Goal: Task Accomplishment & Management: Use online tool/utility

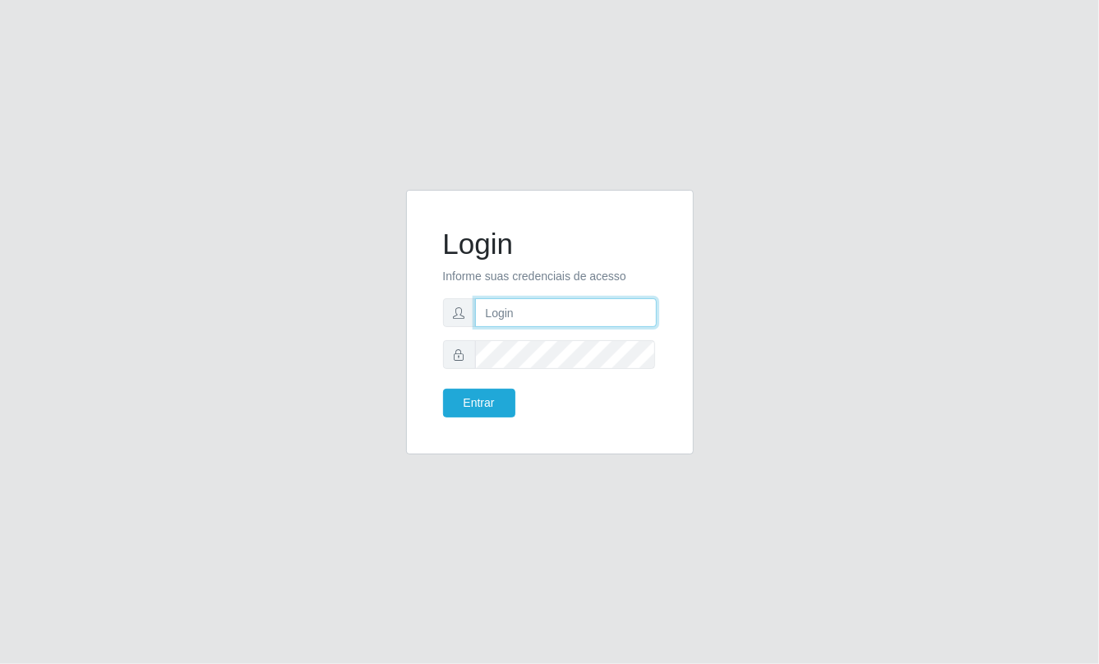
click at [537, 325] on input "text" at bounding box center [566, 312] width 182 height 29
type input "aislan@ideal"
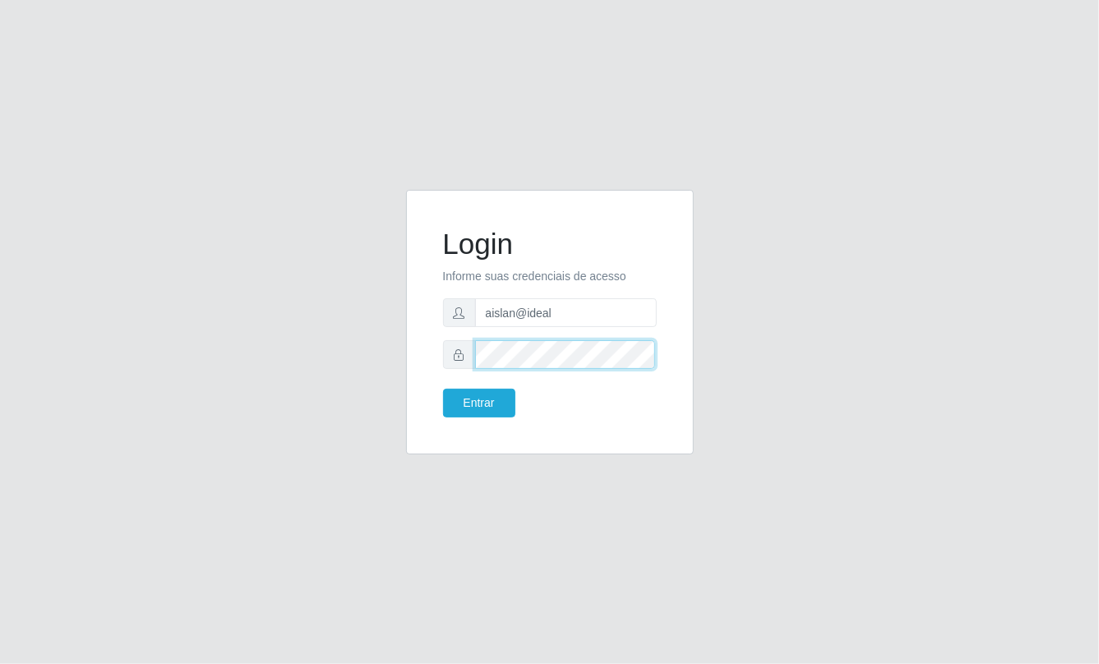
click at [443, 389] on button "Entrar" at bounding box center [479, 403] width 72 height 29
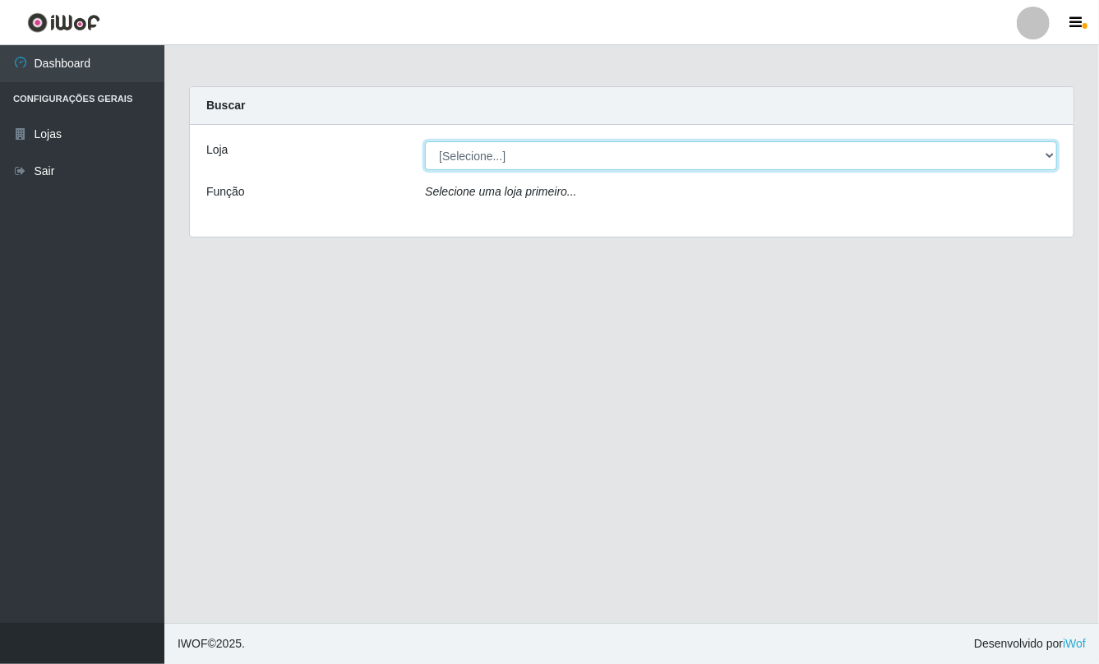
click at [556, 151] on select "[Selecione...] Ideal - Conceição" at bounding box center [741, 155] width 632 height 29
select select "231"
click at [425, 141] on select "[Selecione...] Ideal - Conceição" at bounding box center [741, 155] width 632 height 29
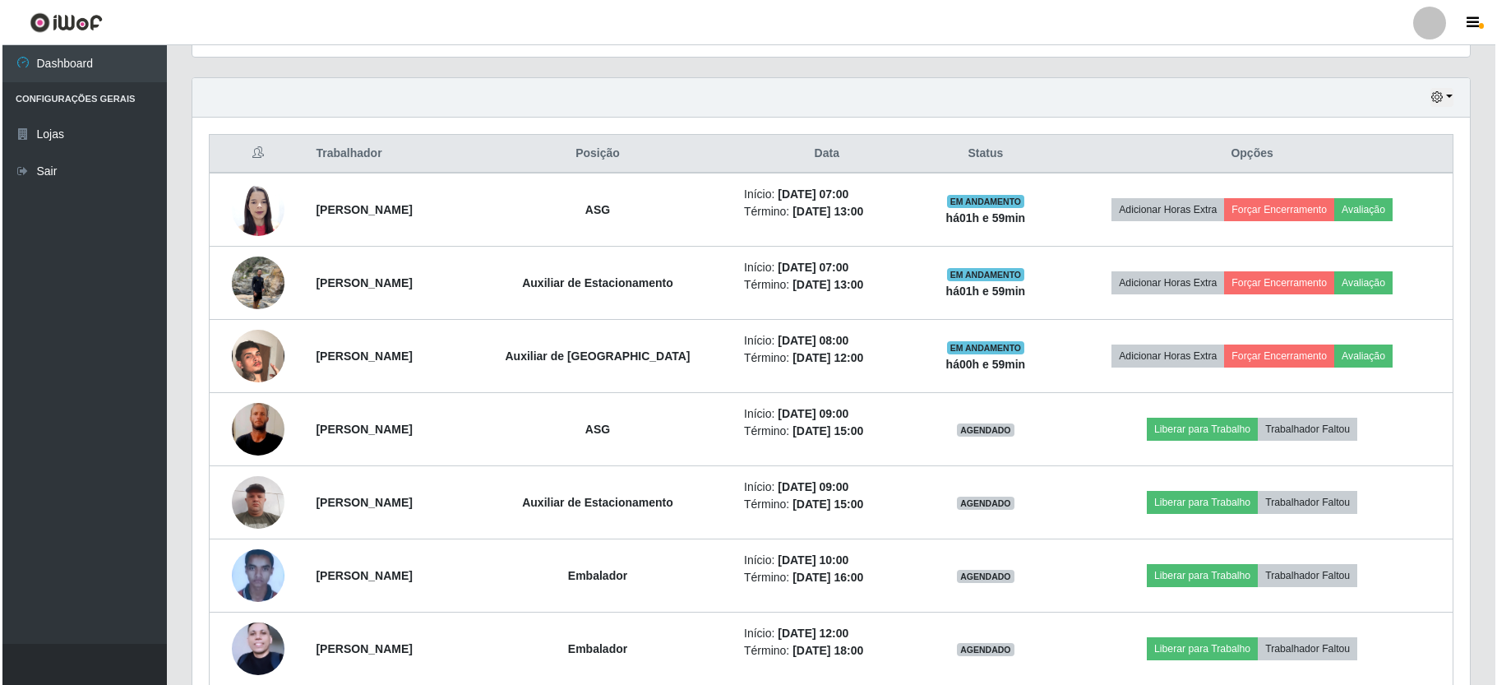
scroll to position [342, 1276]
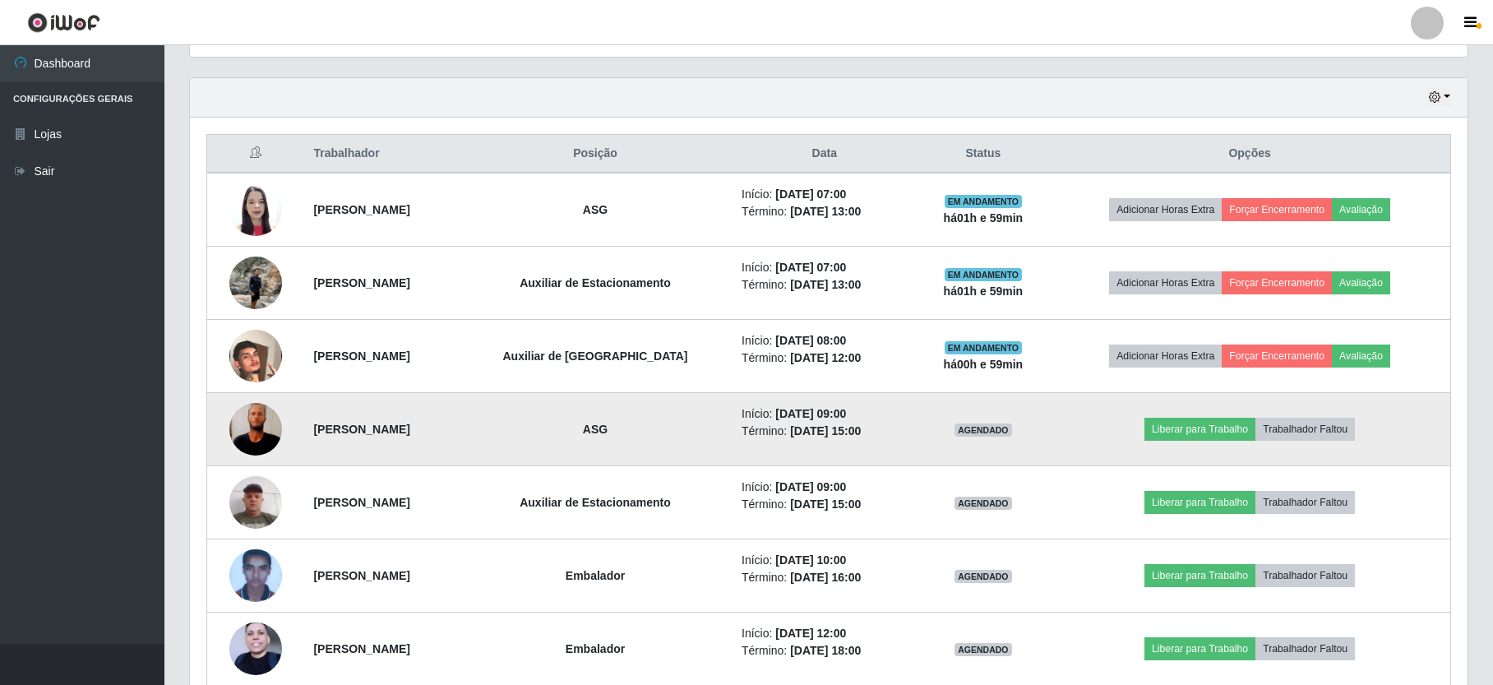
click at [263, 434] on img at bounding box center [255, 429] width 53 height 117
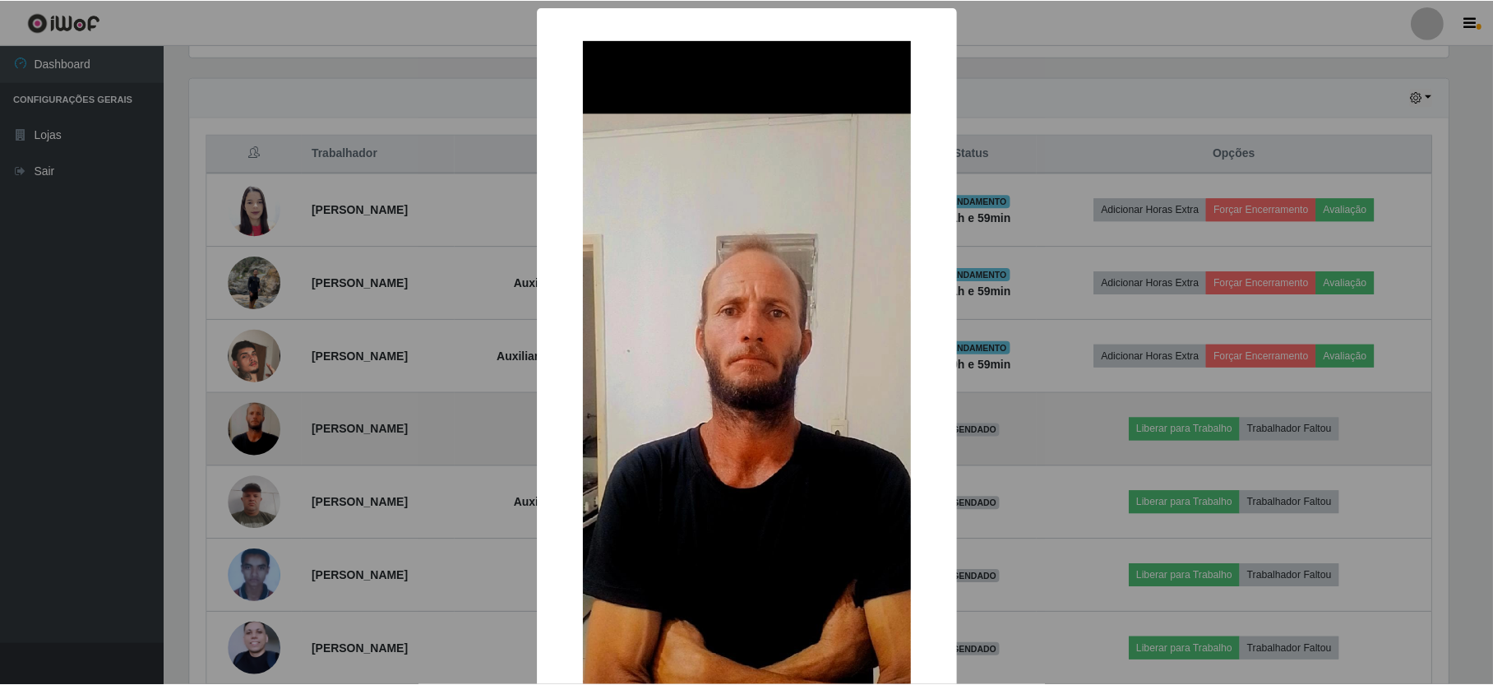
scroll to position [342, 1262]
click at [263, 434] on div "× OK Cancel" at bounding box center [748, 342] width 1497 height 685
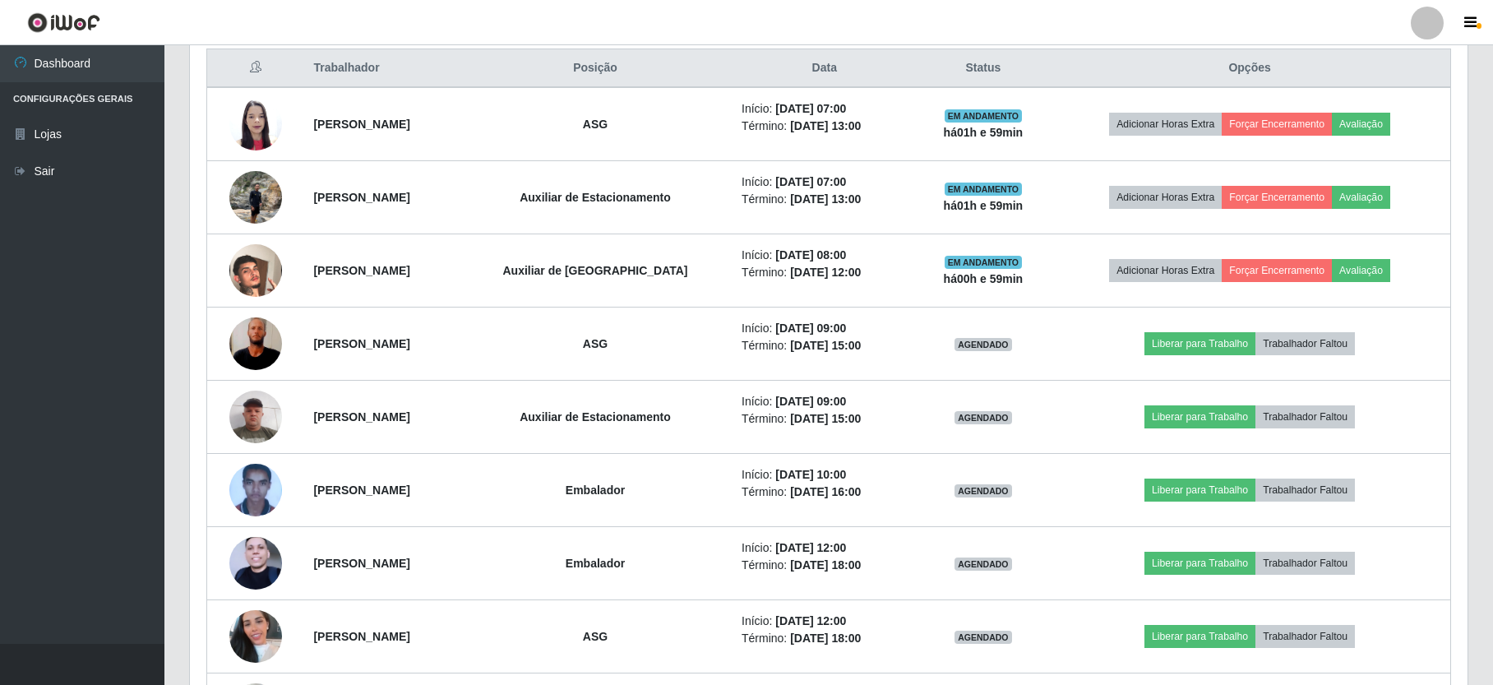
scroll to position [524, 0]
